Goal: Transaction & Acquisition: Purchase product/service

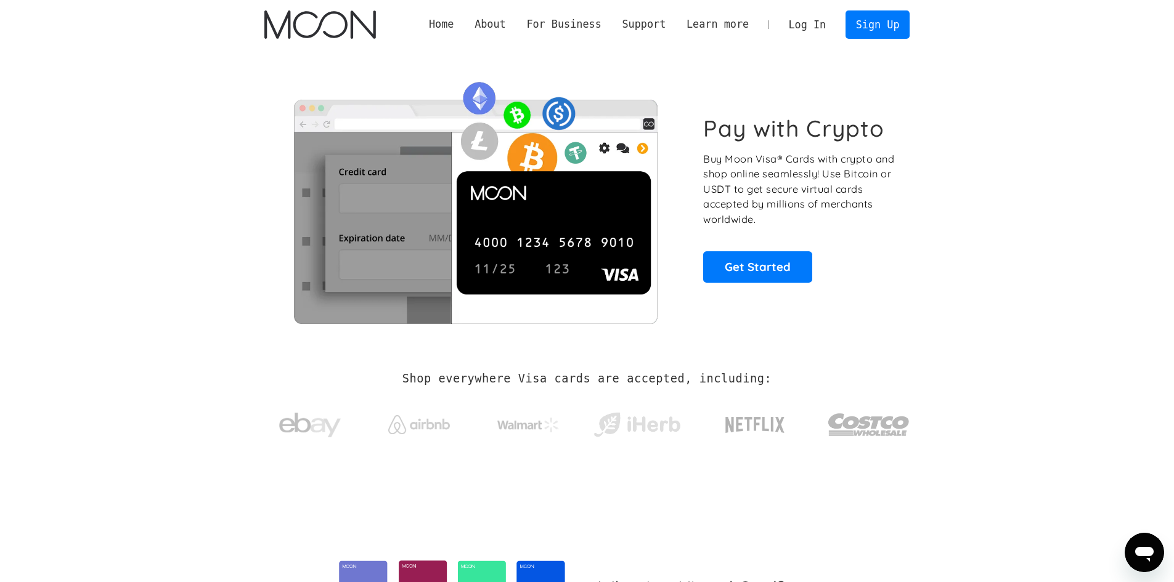
click at [820, 25] on link "Log In" at bounding box center [807, 24] width 58 height 27
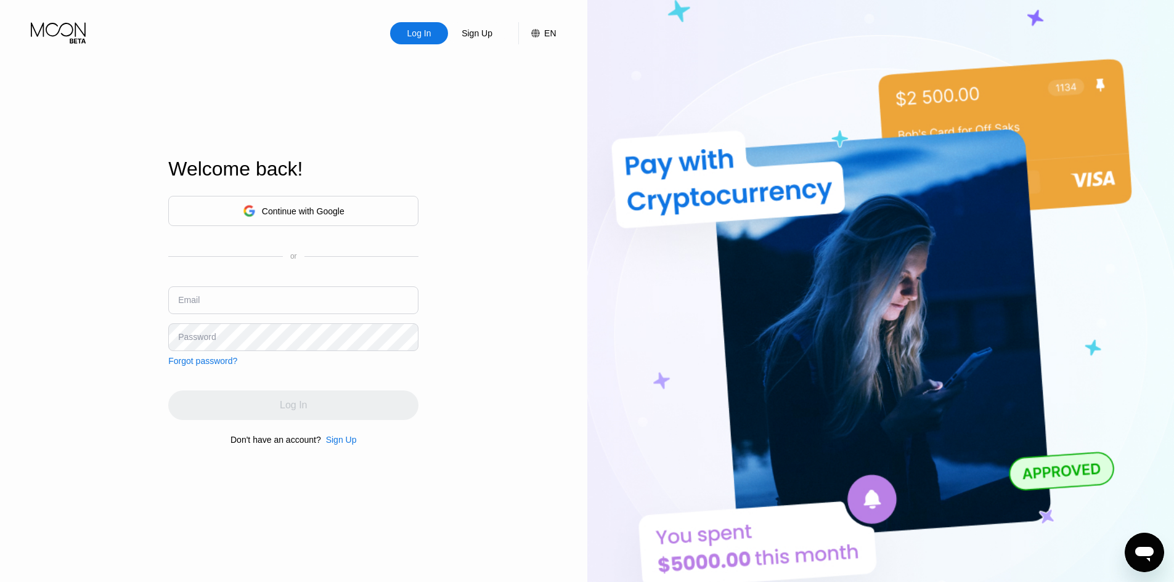
click at [245, 290] on input "text" at bounding box center [293, 301] width 250 height 28
paste input "[EMAIL_ADDRESS][DOMAIN_NAME]"
type input "[EMAIL_ADDRESS][DOMAIN_NAME]"
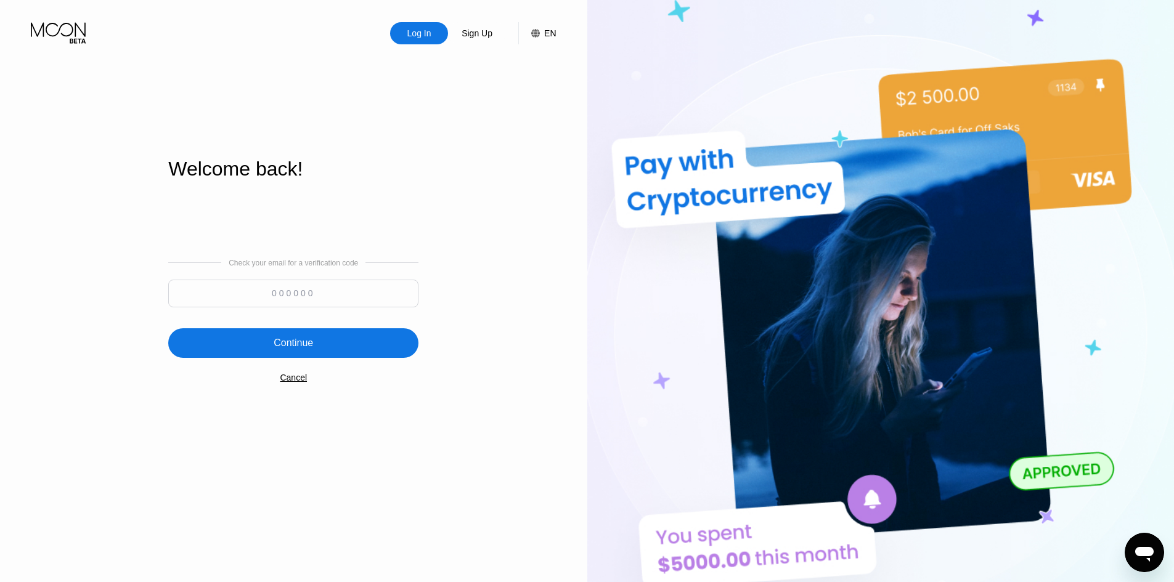
click at [352, 290] on input at bounding box center [293, 294] width 250 height 28
paste input "529795"
type input "529795"
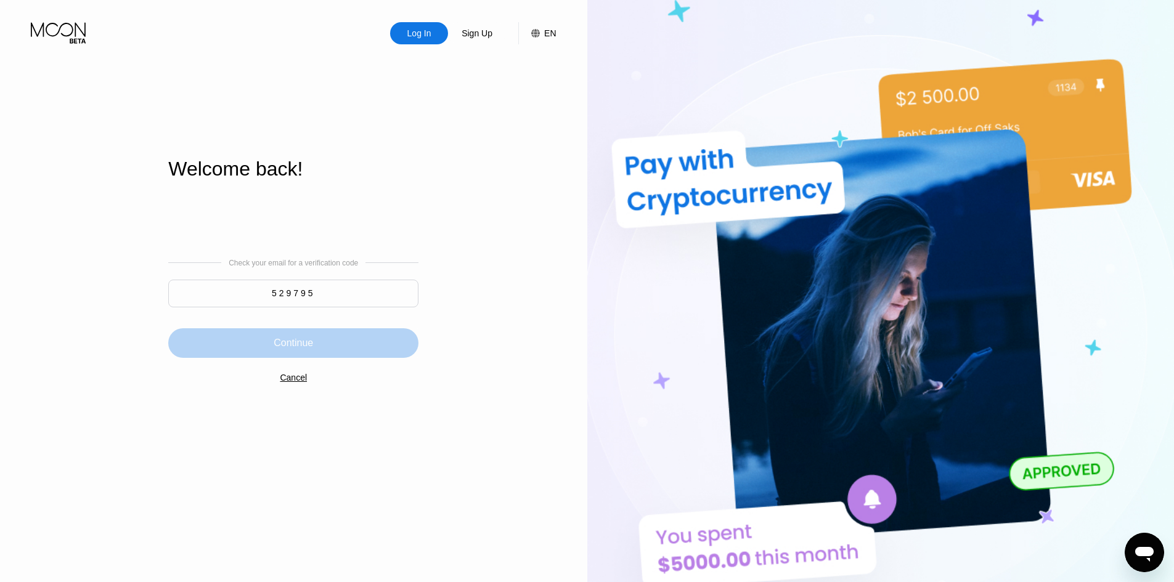
click at [298, 349] on div "Continue" at bounding box center [293, 343] width 39 height 12
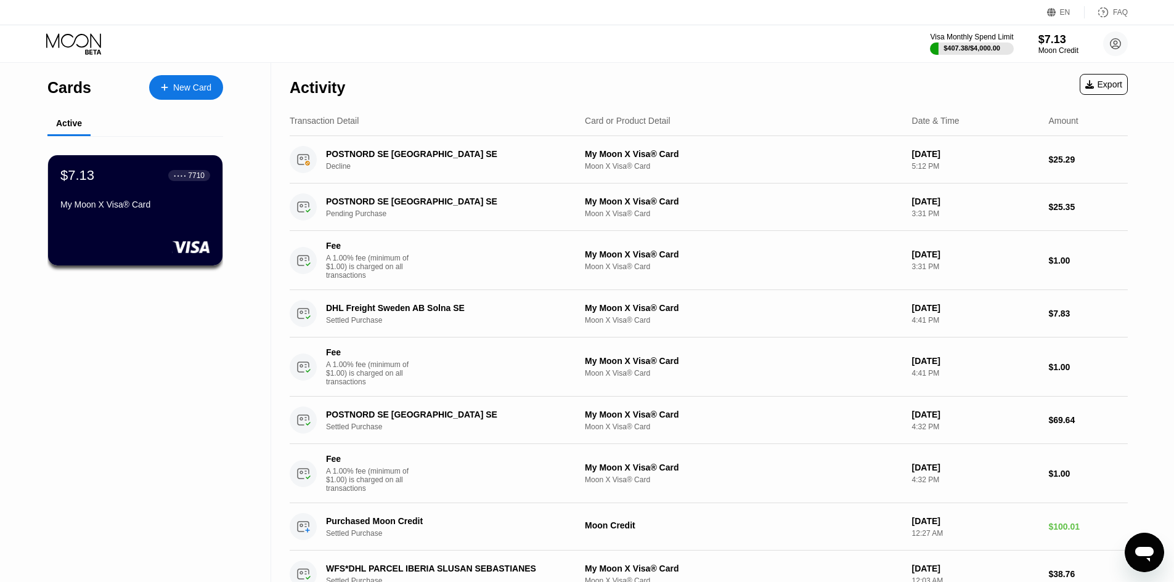
click at [129, 214] on div "My Moon X Visa® Card" at bounding box center [135, 207] width 150 height 15
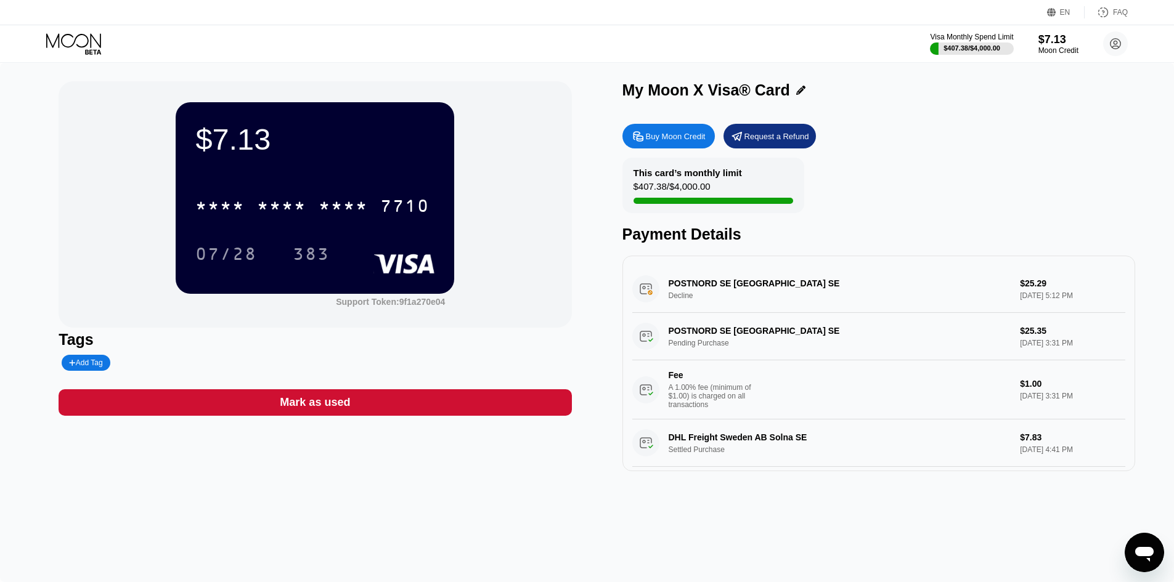
click at [656, 136] on div "Buy Moon Credit" at bounding box center [676, 136] width 60 height 10
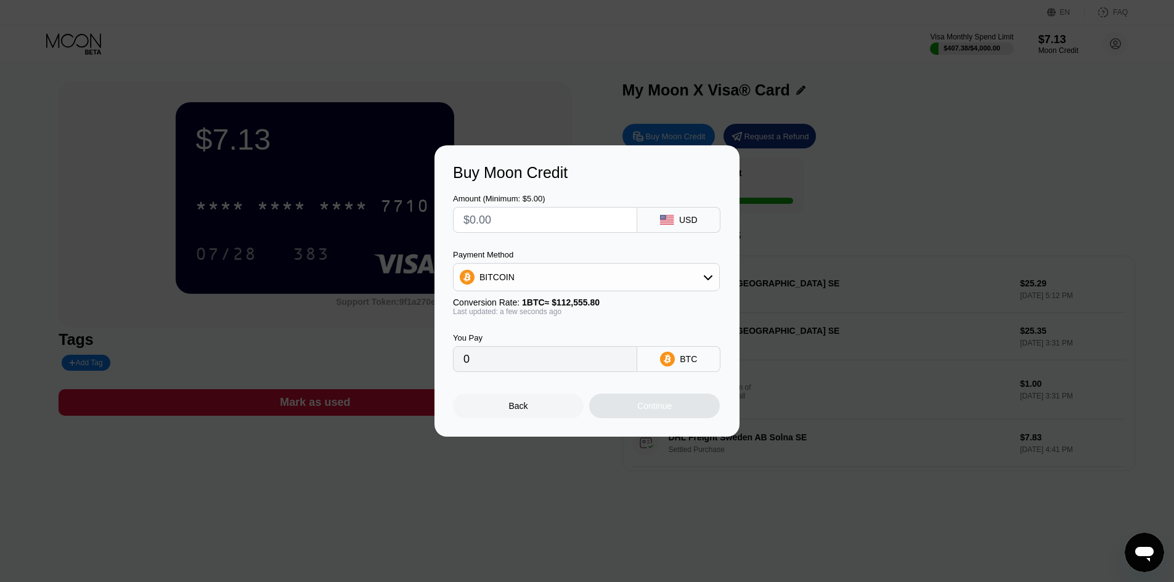
click at [542, 224] on input "text" at bounding box center [544, 220] width 163 height 25
type input "$100"
type input "0.00088845"
type input "$1000"
type input "0.00888449"
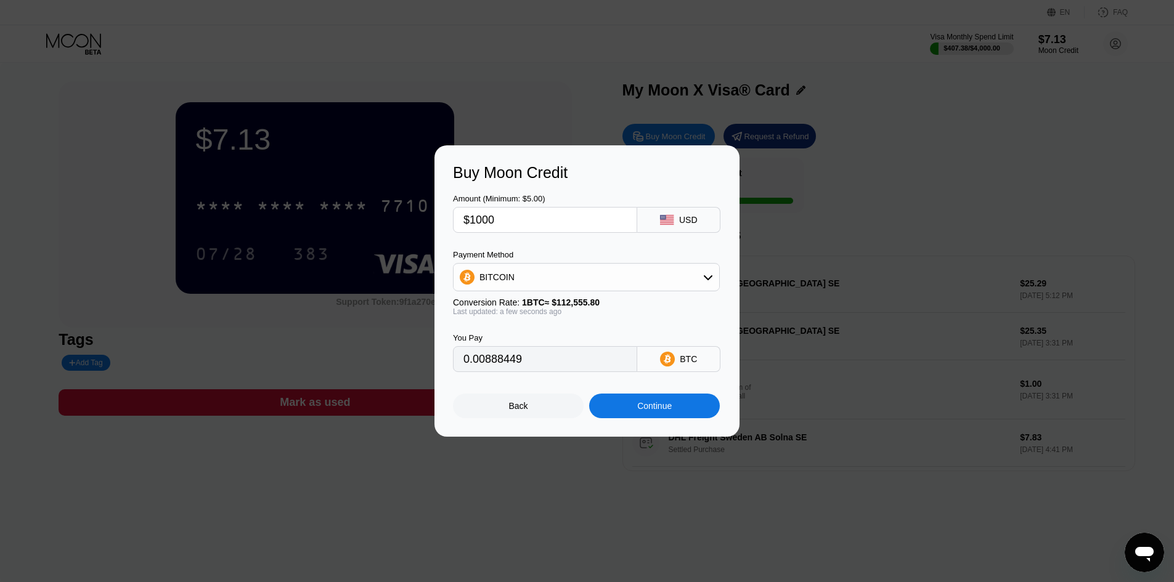
type input "$100"
type input "0.00088845"
type input "$100"
click at [629, 415] on div "Continue" at bounding box center [654, 406] width 131 height 25
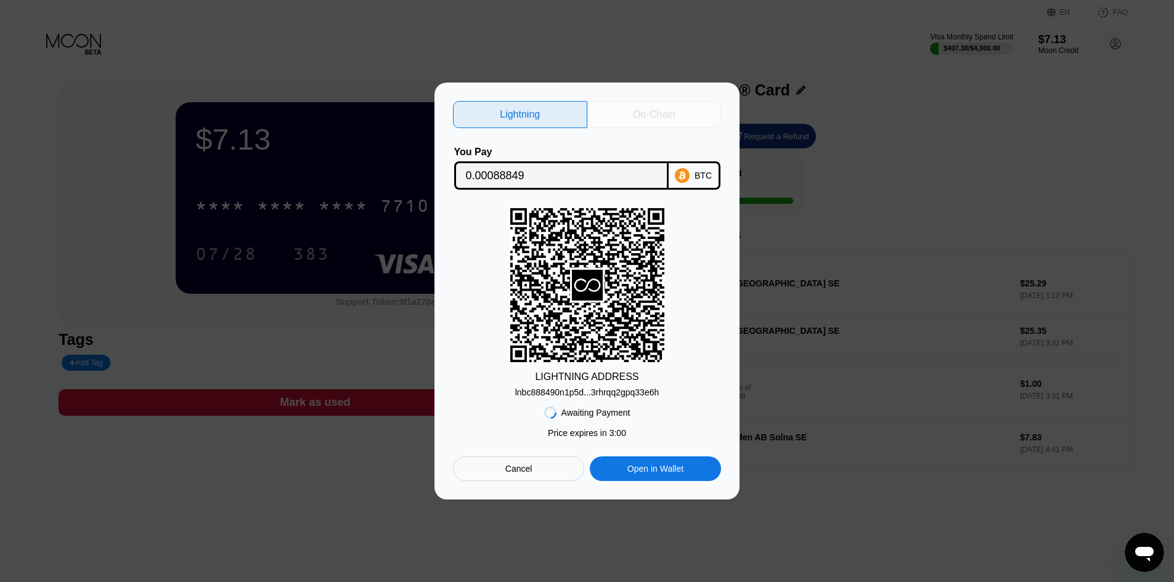
click at [644, 121] on div "On-Chain" at bounding box center [654, 114] width 134 height 27
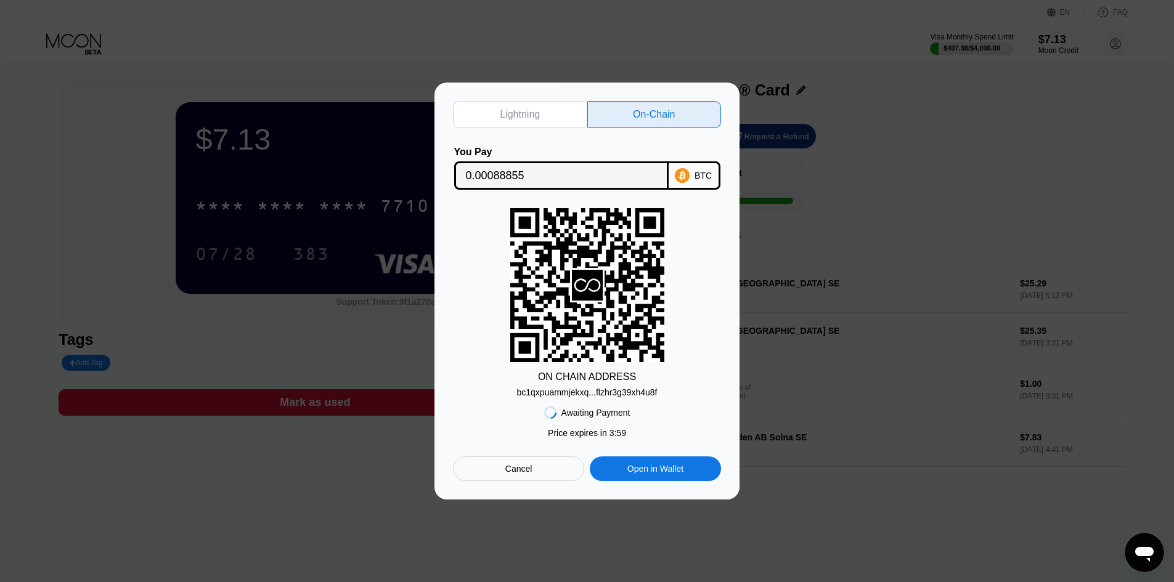
click at [635, 398] on div "bc1qxpuammjekxq...flzhr3g39xh4u8f" at bounding box center [586, 393] width 141 height 10
click at [569, 174] on input "0.00088855" at bounding box center [561, 175] width 191 height 25
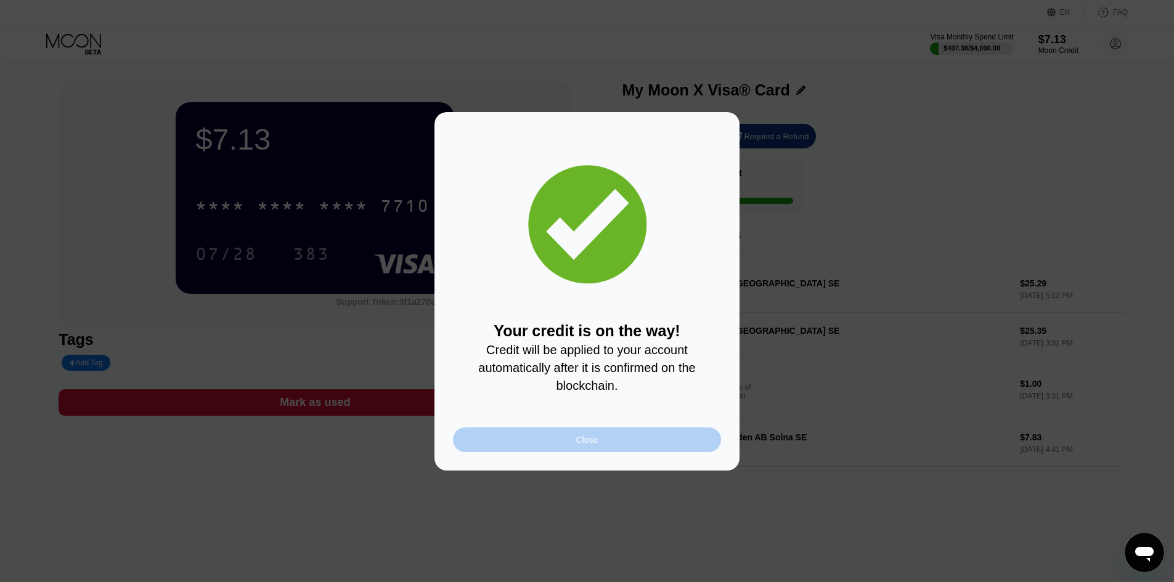
click at [571, 451] on div "Close" at bounding box center [587, 440] width 268 height 25
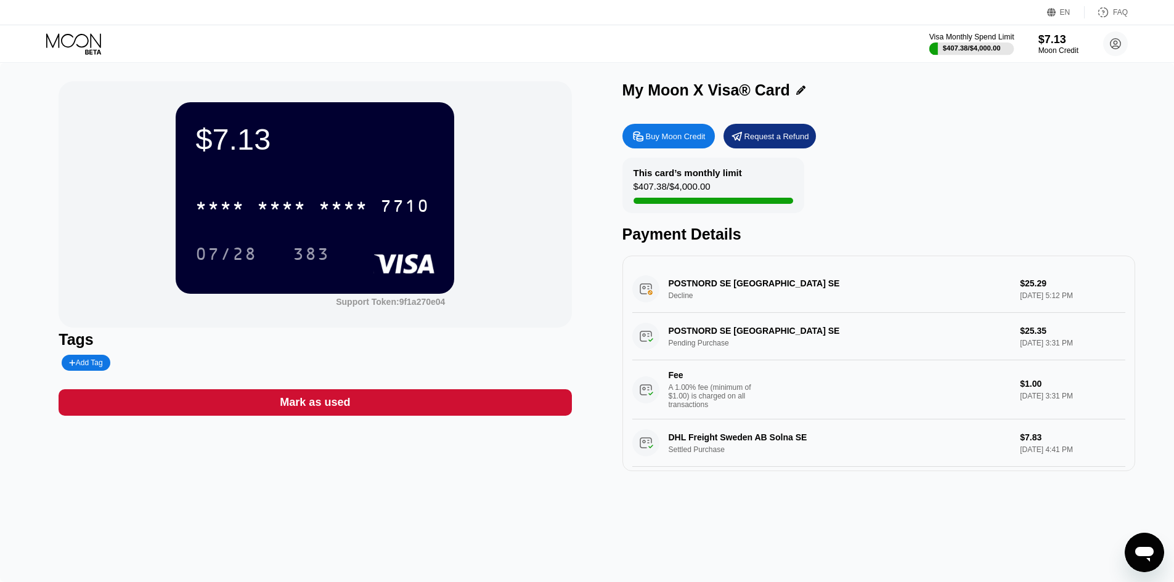
click at [960, 49] on div "$407.38 / $4,000.00" at bounding box center [972, 47] width 58 height 7
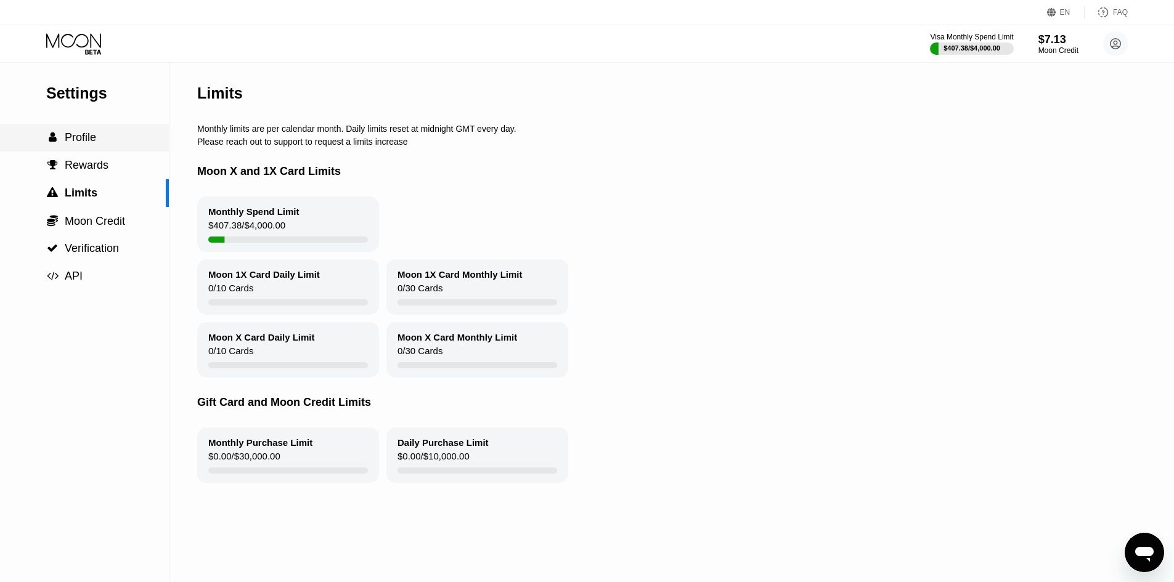
click at [74, 141] on span "Profile" at bounding box center [80, 137] width 31 height 12
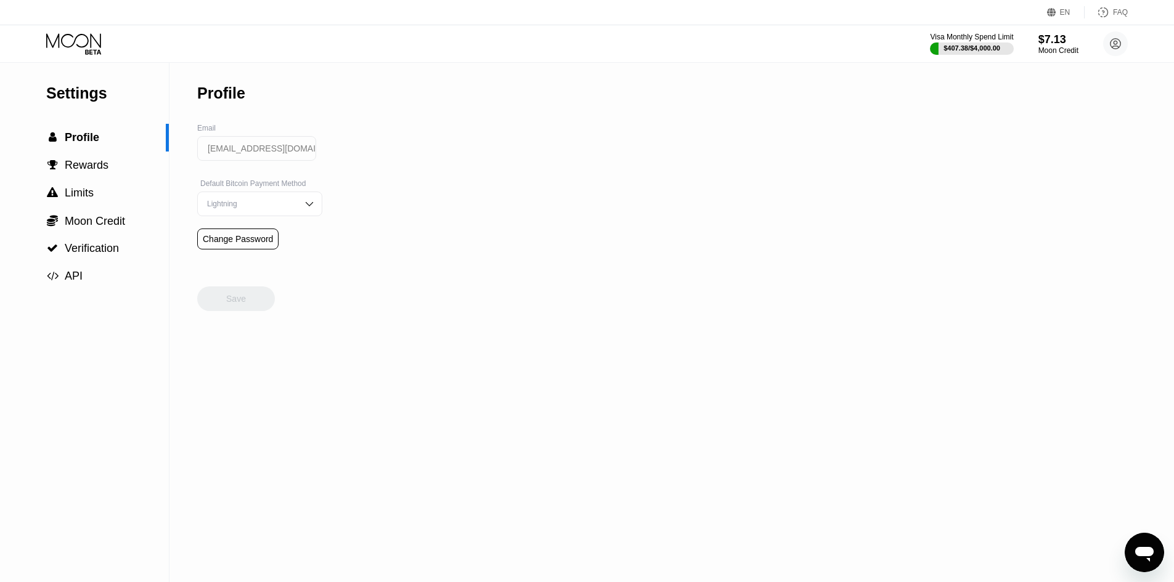
click at [81, 41] on icon at bounding box center [74, 44] width 57 height 22
